Goal: Answer question/provide support: Share knowledge or assist other users

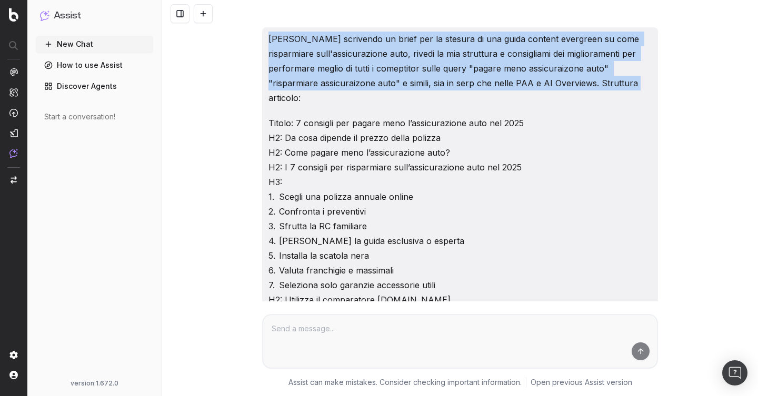
drag, startPoint x: 631, startPoint y: 85, endPoint x: 258, endPoint y: 28, distance: 376.4
copy p "Sto scrivendo un brief per la stesura di una guida content evergreen su come ri…"
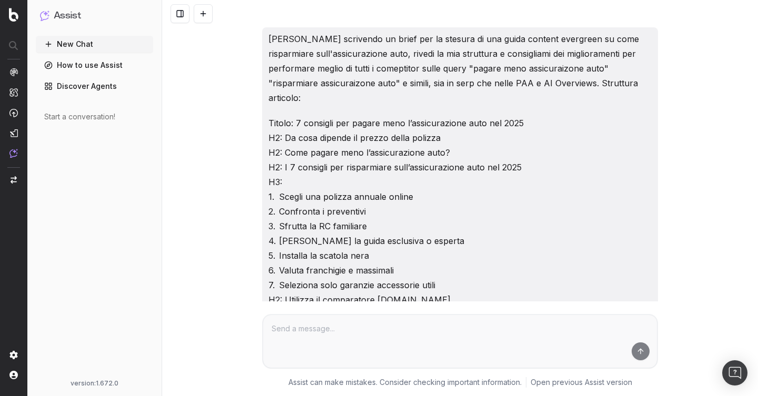
click at [267, 119] on div "Sto scrivendo un brief per la stesura di una guida content evergreen su come ri…" at bounding box center [460, 184] width 396 height 314
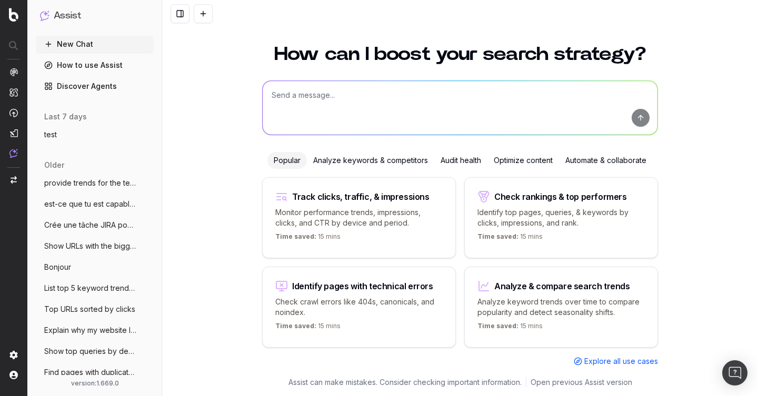
scroll to position [38, 0]
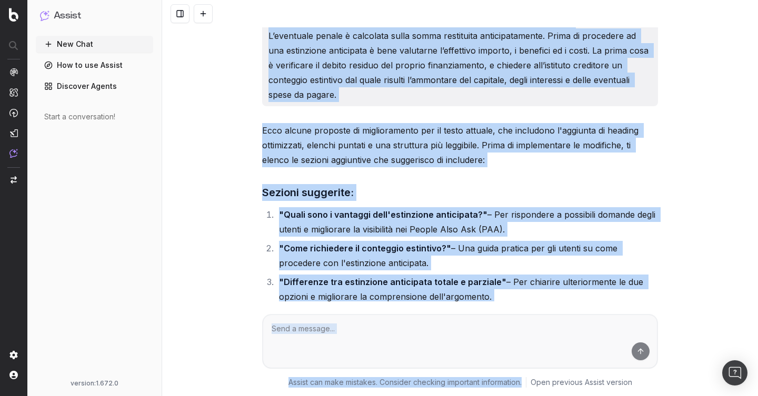
scroll to position [853, 0]
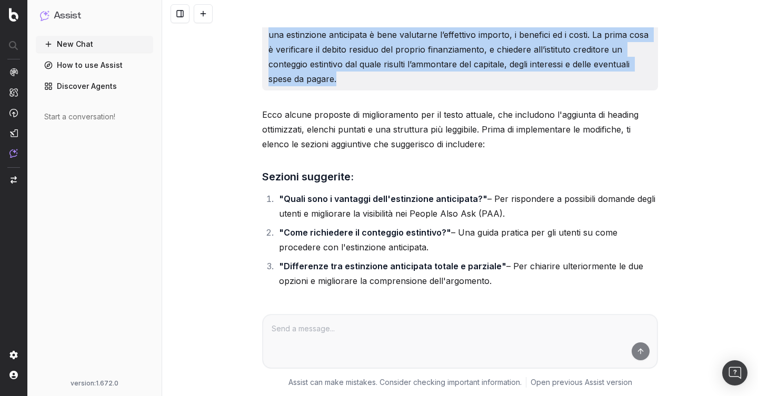
drag, startPoint x: 268, startPoint y: 38, endPoint x: 388, endPoint y: 82, distance: 127.2
copy div "Aggiorna il seguente contenuto di glossario per migliorarne il posizionamento o…"
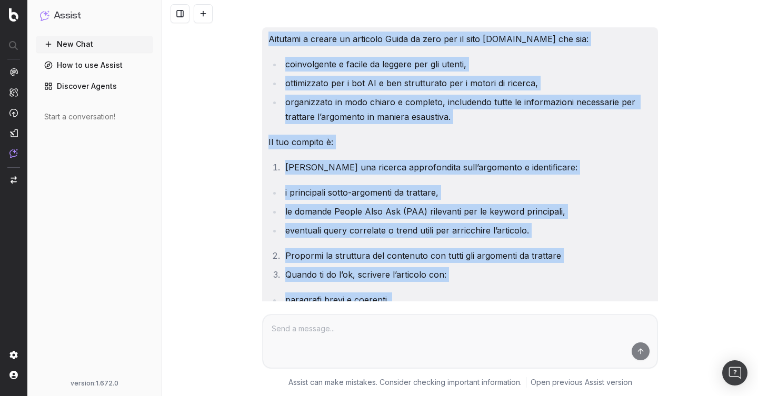
click at [328, 329] on div "Aitutami a creare un articolo Guida da zero per il sito PrestitiOnline.it che s…" at bounding box center [460, 198] width 596 height 396
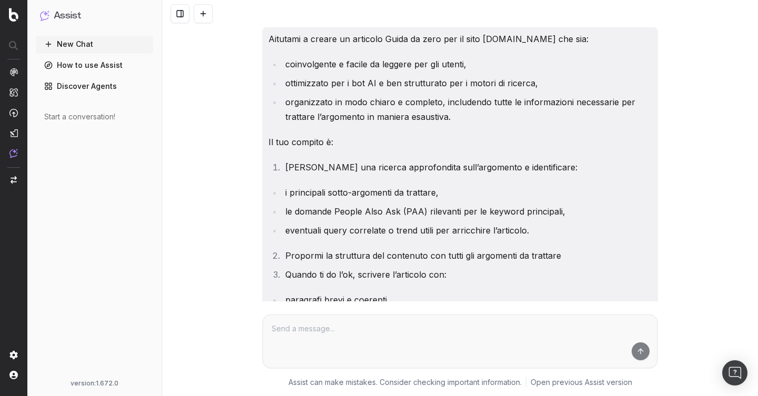
click at [432, 127] on div "Aitutami a creare un articolo Guida da zero per il sito PrestitiOnline.it che s…" at bounding box center [460, 367] width 396 height 680
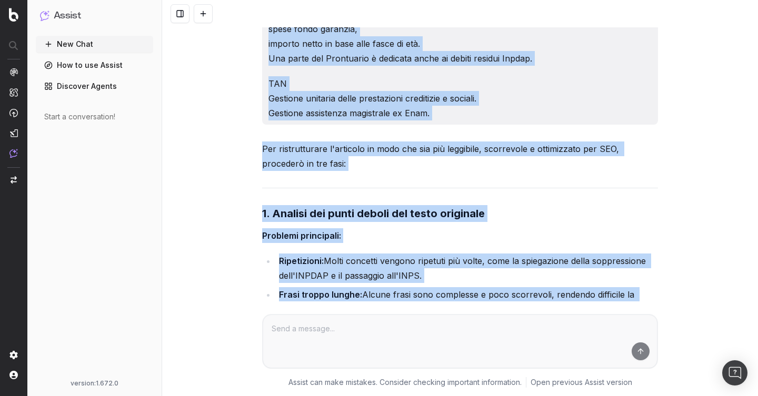
scroll to position [3414, 0]
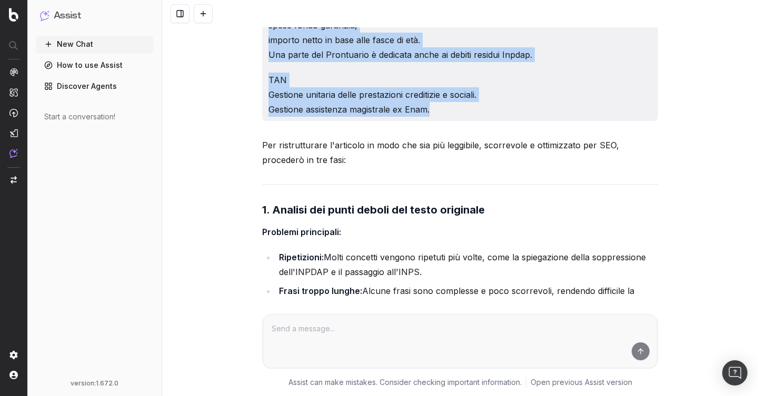
drag, startPoint x: 268, startPoint y: 38, endPoint x: 478, endPoint y: 78, distance: 213.4
copy div "Aiutami a ristrutturare questo articolo Domanda Frequente in modo che sia: più …"
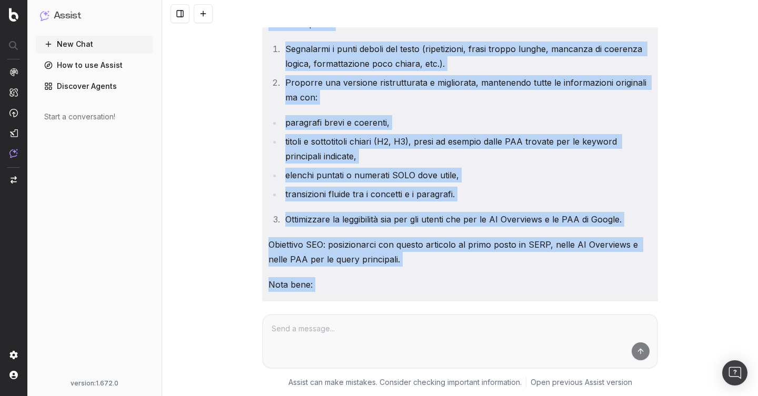
scroll to position [0, 0]
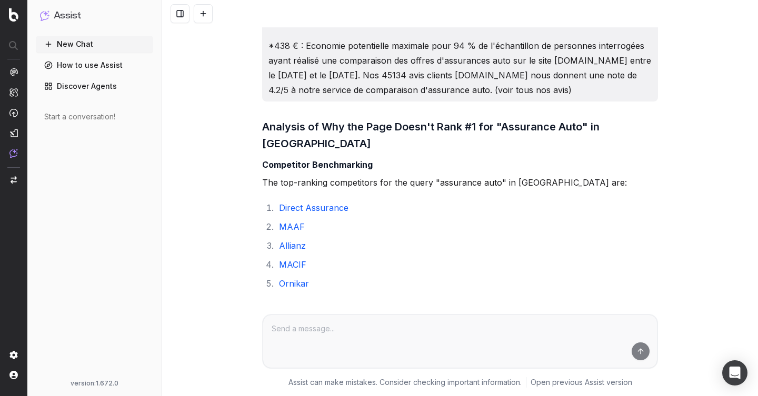
scroll to position [4811, 0]
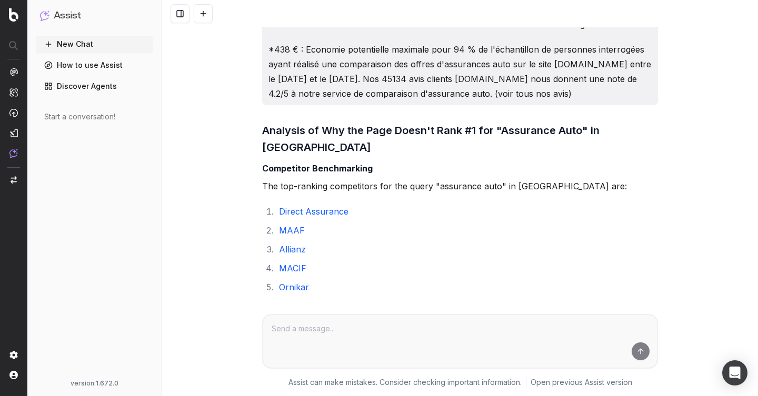
click at [249, 95] on div "Hi, I need your help with this task: Identify why the page [URL][DOMAIN_NAME] d…" at bounding box center [460, 198] width 596 height 396
